Goal: Register for event/course

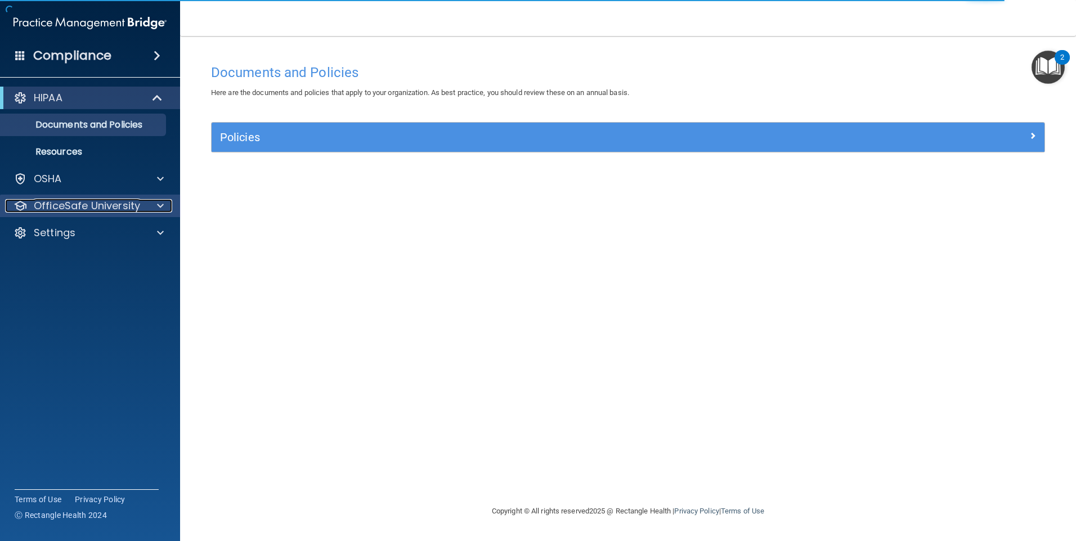
click at [124, 200] on p "OfficeSafe University" at bounding box center [87, 206] width 106 height 14
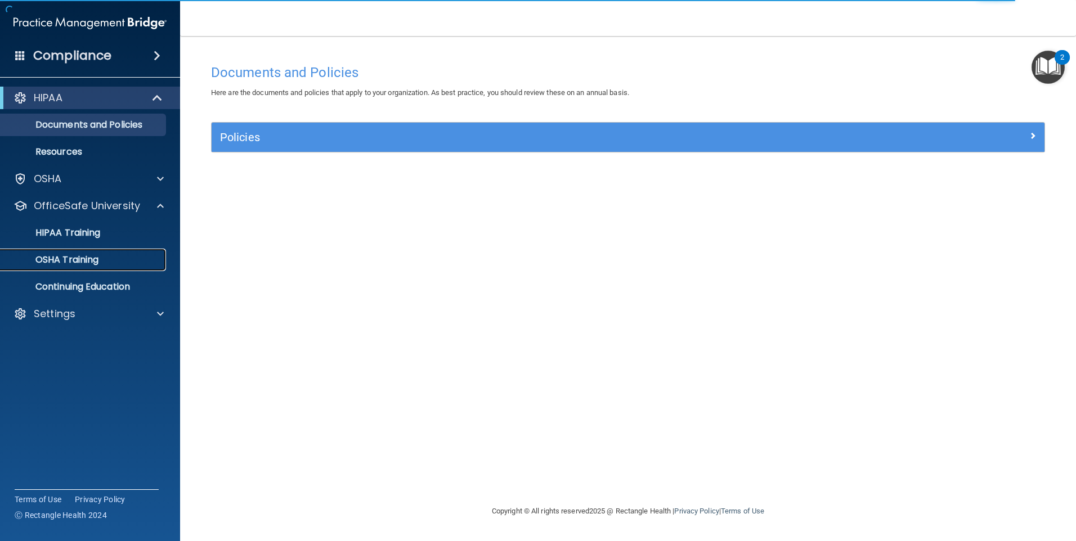
click at [71, 254] on p "OSHA Training" at bounding box center [52, 259] width 91 height 11
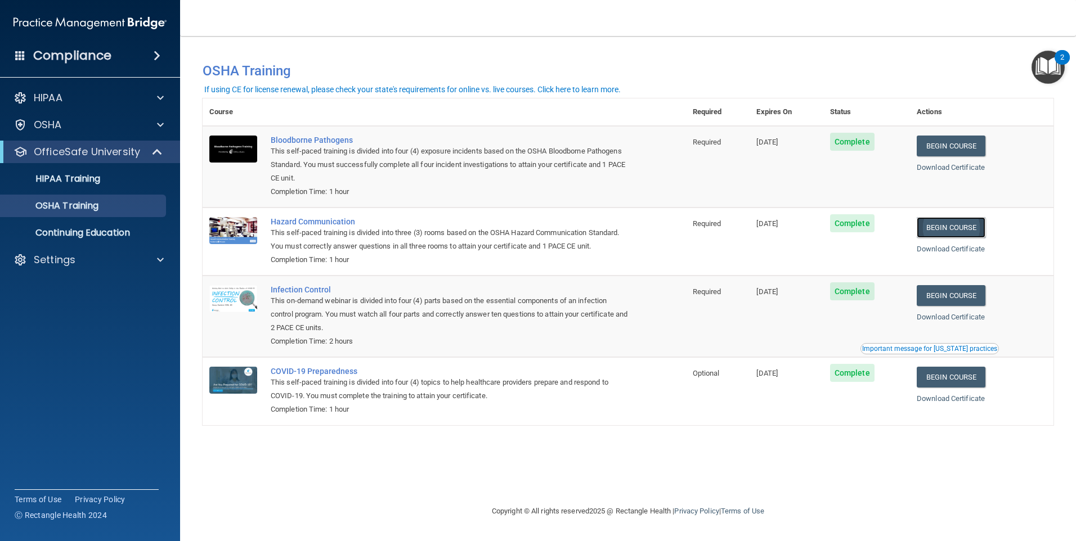
click at [502, 224] on link "Begin Course" at bounding box center [951, 227] width 69 height 21
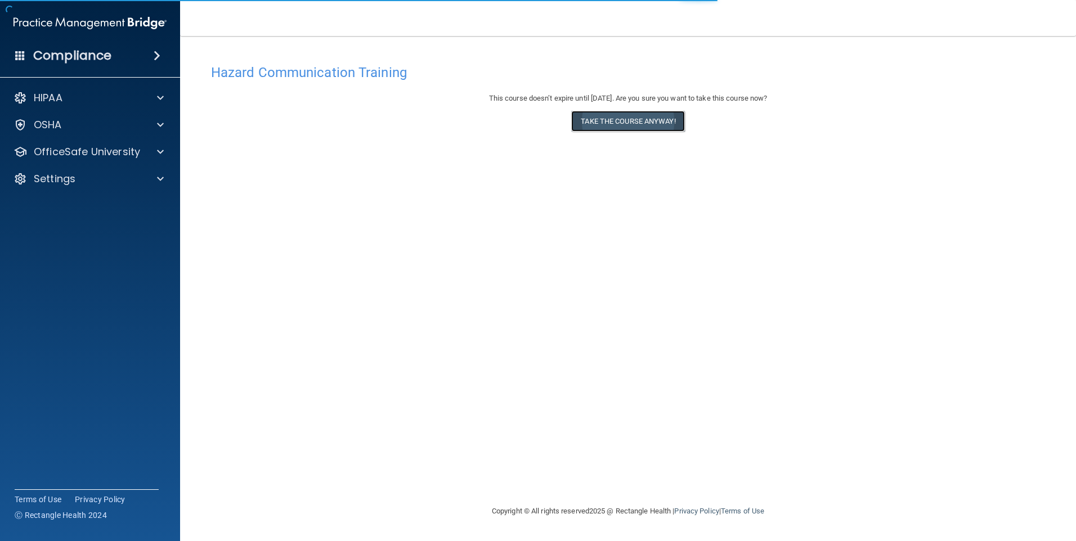
click at [634, 118] on button "Take the course anyway!" at bounding box center [627, 121] width 113 height 21
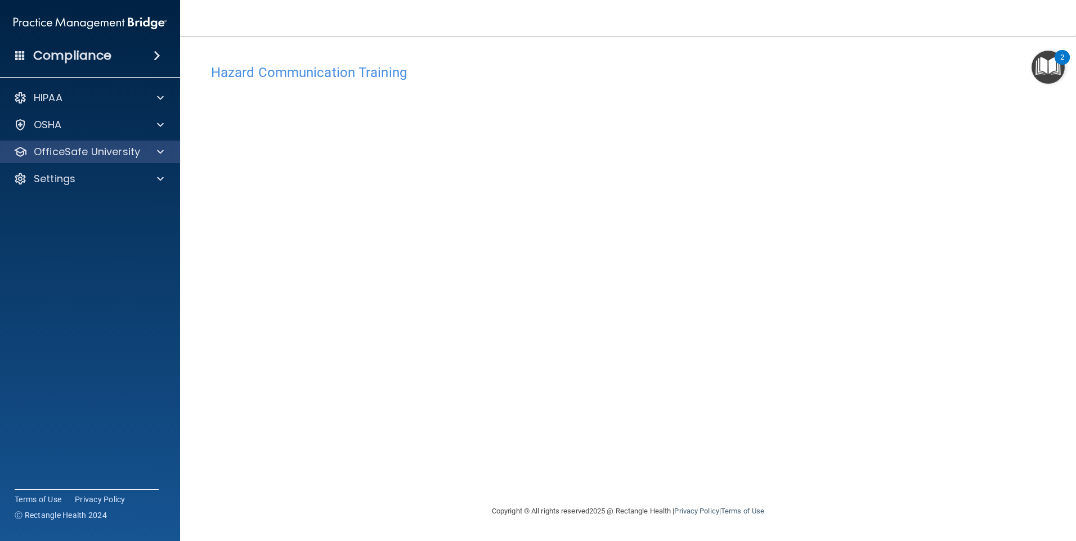
click at [82, 159] on div "OfficeSafe University" at bounding box center [90, 152] width 181 height 23
click at [156, 158] on div at bounding box center [159, 152] width 28 height 14
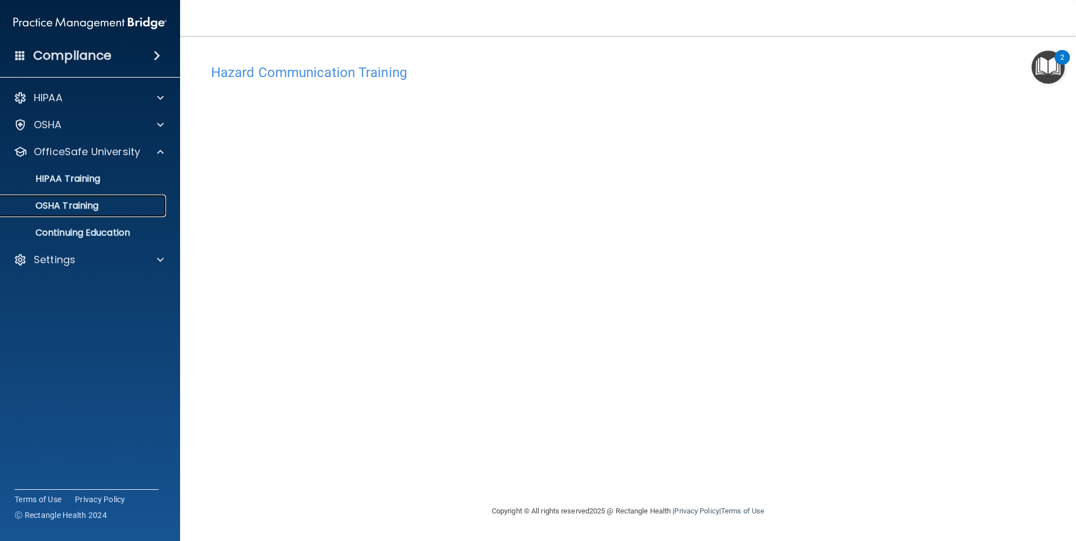
click at [75, 204] on p "OSHA Training" at bounding box center [52, 205] width 91 height 11
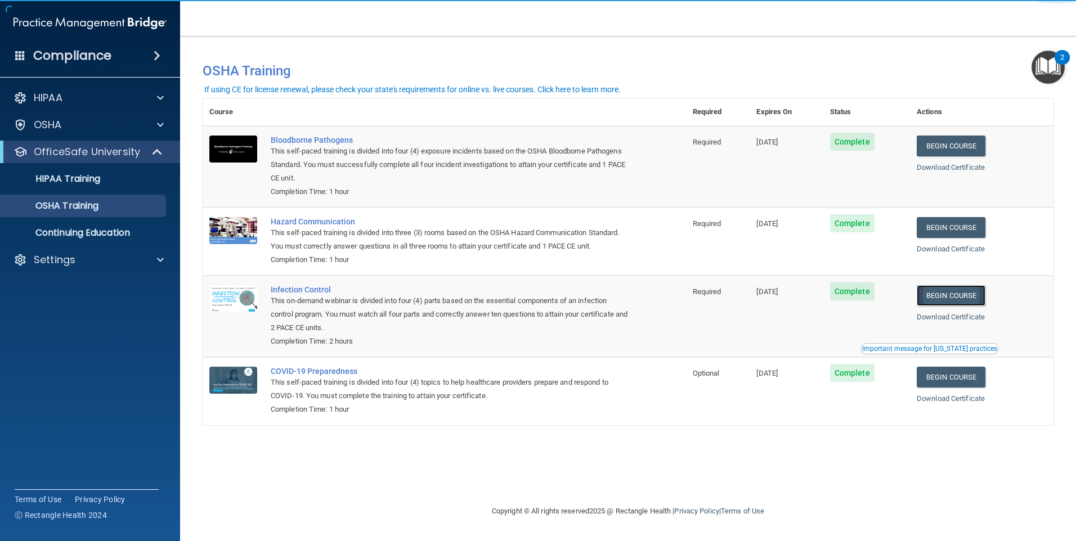
click at [975, 302] on link "Begin Course" at bounding box center [951, 295] width 69 height 21
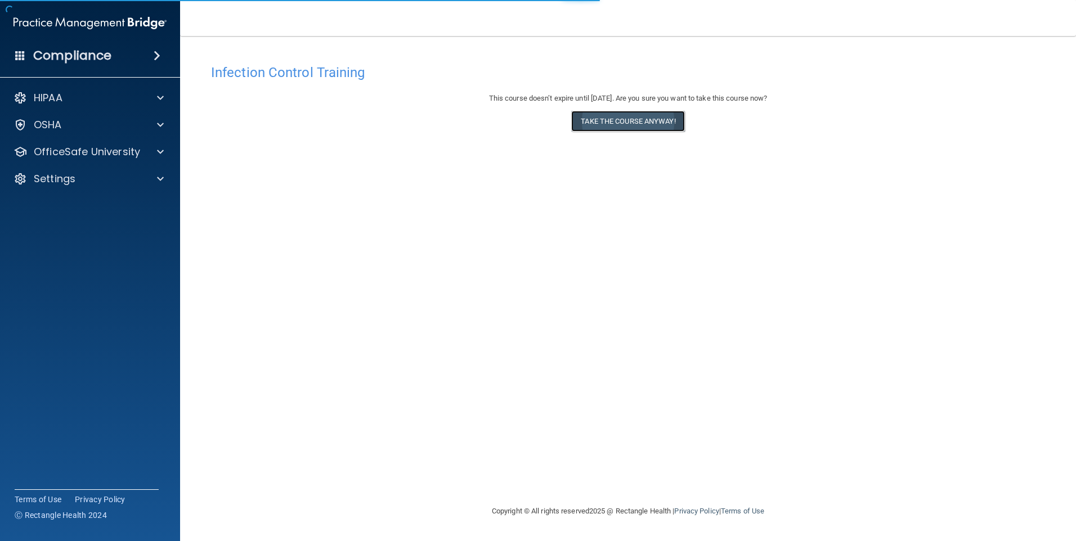
click at [652, 127] on button "Take the course anyway!" at bounding box center [627, 121] width 113 height 21
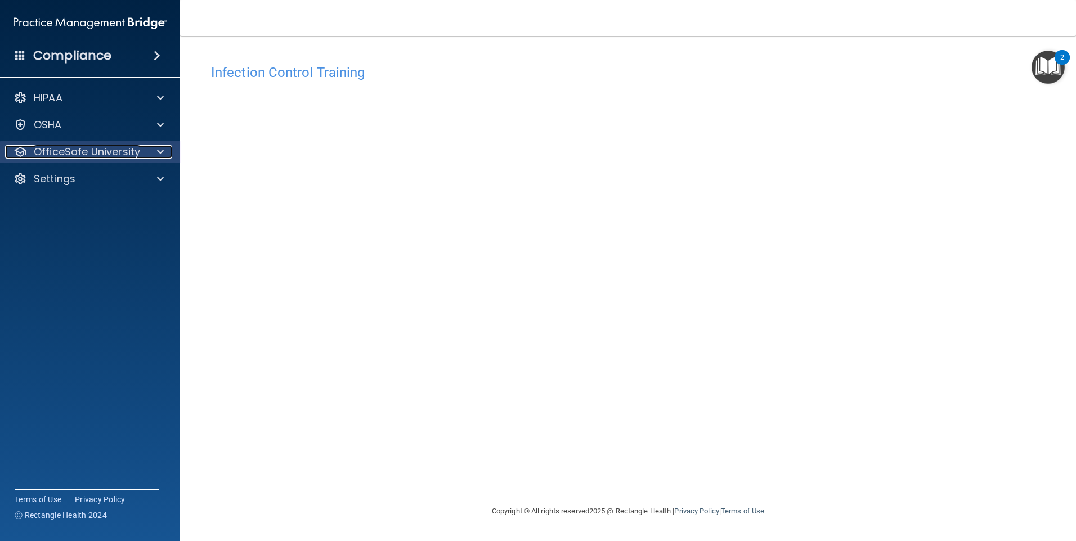
click at [150, 149] on div at bounding box center [159, 152] width 28 height 14
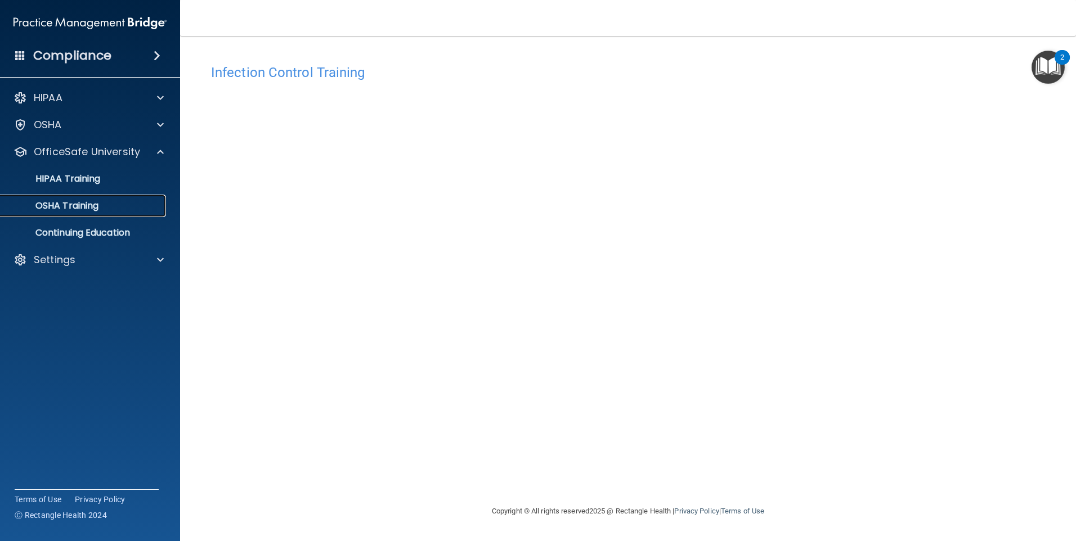
click at [73, 200] on p "OSHA Training" at bounding box center [52, 205] width 91 height 11
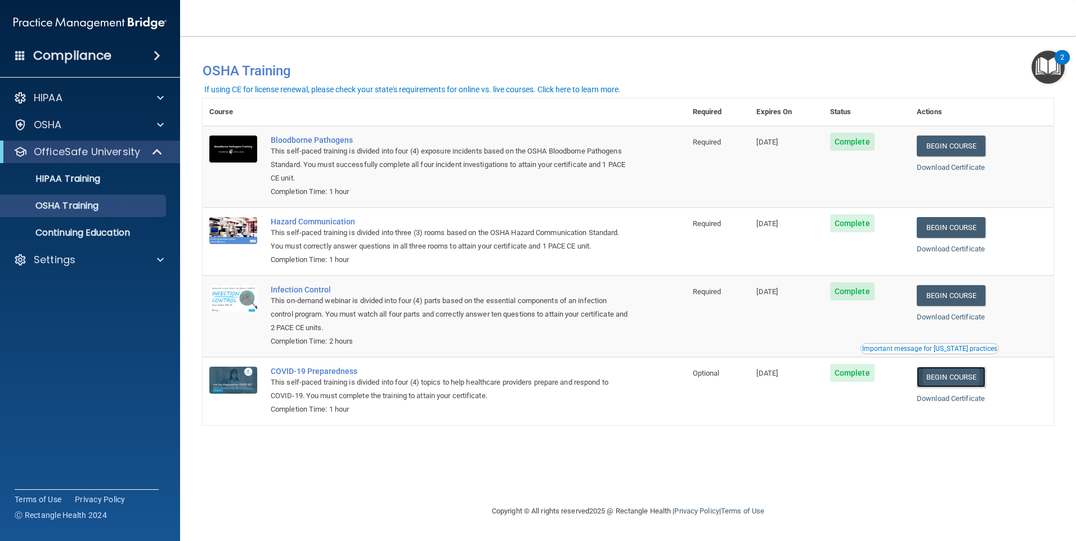
click at [979, 382] on link "Begin Course" at bounding box center [951, 377] width 69 height 21
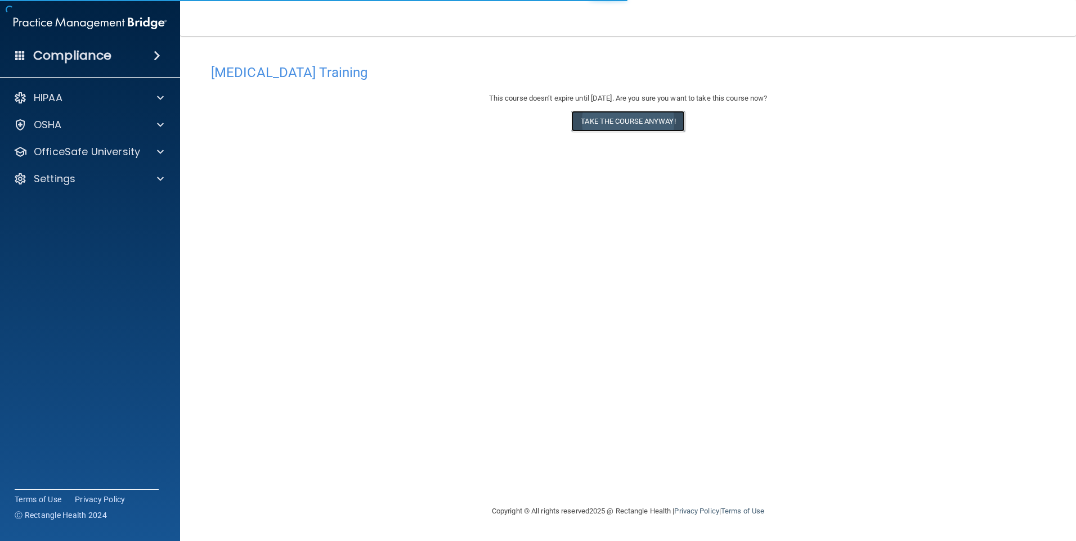
click at [657, 120] on button "Take the course anyway!" at bounding box center [627, 121] width 113 height 21
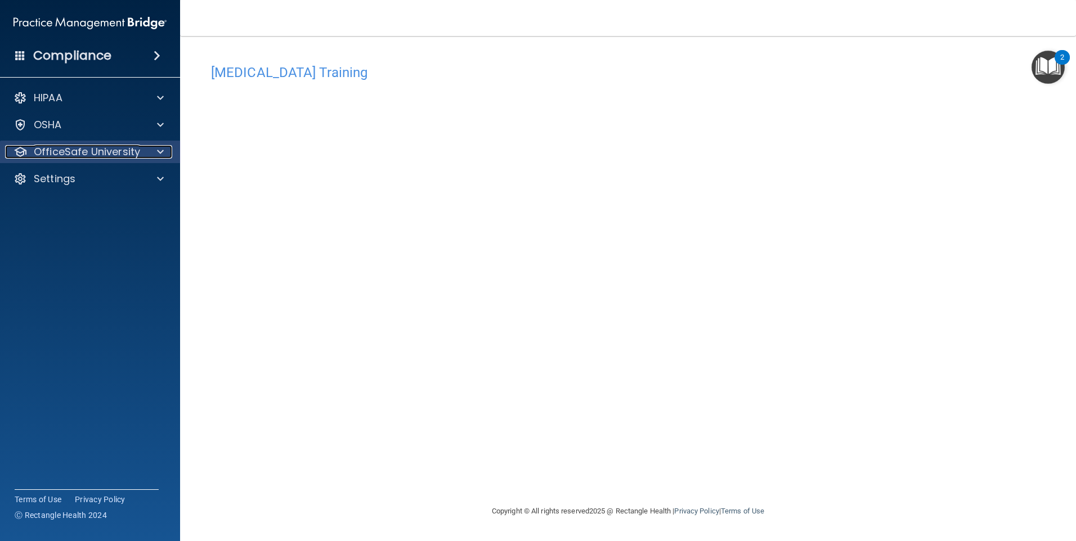
click at [134, 151] on p "OfficeSafe University" at bounding box center [87, 152] width 106 height 14
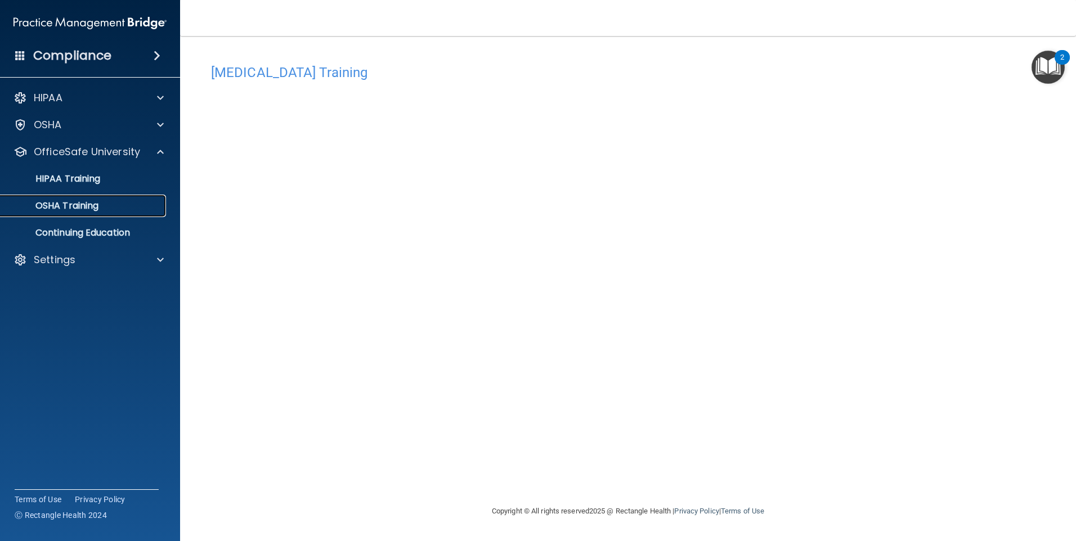
click at [95, 196] on link "OSHA Training" at bounding box center [77, 206] width 177 height 23
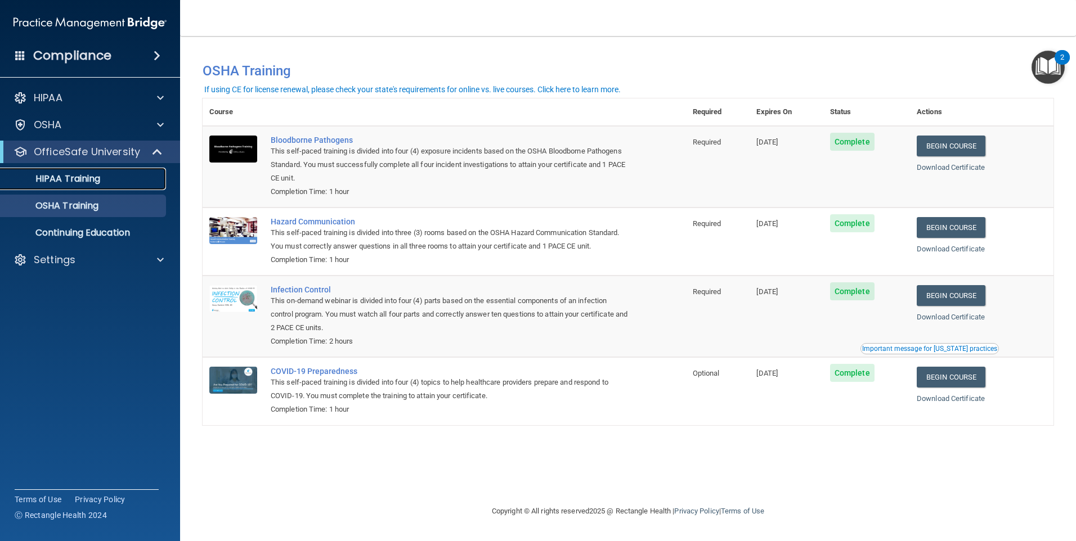
click at [105, 183] on div "HIPAA Training" at bounding box center [84, 178] width 154 height 11
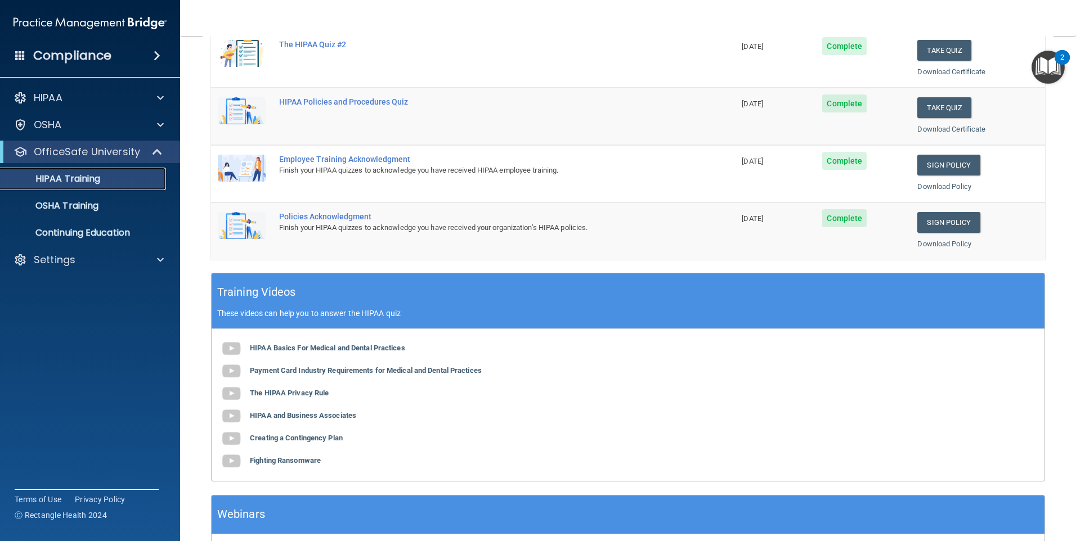
scroll to position [306, 0]
